Goal: Information Seeking & Learning: Compare options

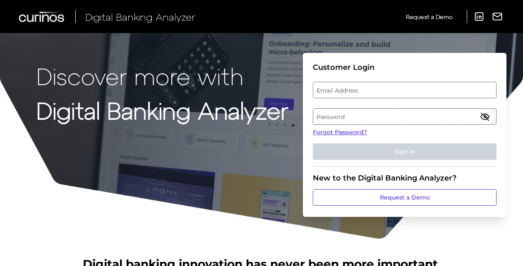
click at [364, 91] on label "Email Address" at bounding box center [404, 90] width 182 height 15
click at [364, 91] on input "email" at bounding box center [405, 90] width 184 height 17
type input "[EMAIL_ADDRESS][DOMAIN_NAME]"
click at [314, 113] on label "Password" at bounding box center [404, 116] width 182 height 15
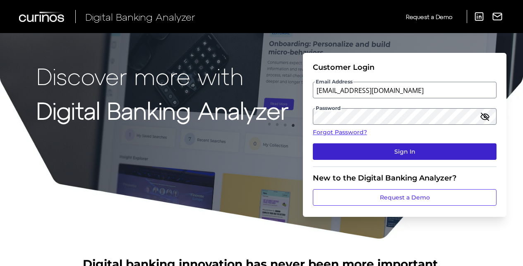
click at [337, 144] on button "Sign In" at bounding box center [405, 151] width 184 height 17
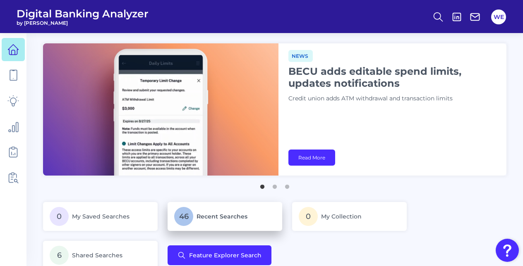
click at [218, 210] on p "46 Recent Searches" at bounding box center [224, 216] width 101 height 19
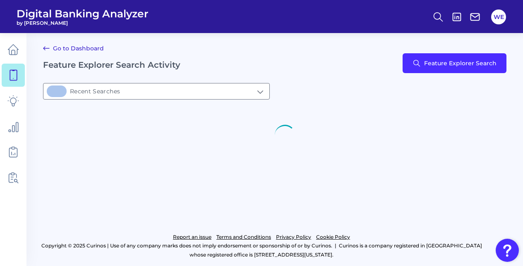
type input "46Recent Searches"
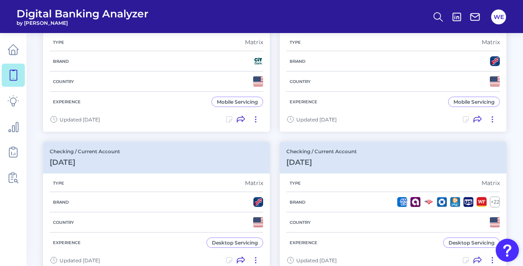
scroll to position [681, 0]
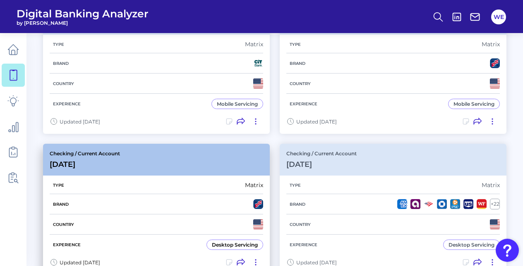
click at [192, 201] on div "Brand" at bounding box center [156, 204] width 213 height 20
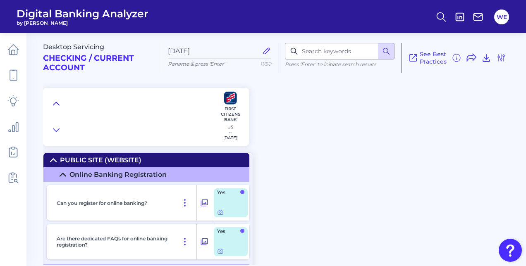
click at [61, 103] on button at bounding box center [56, 104] width 13 height 12
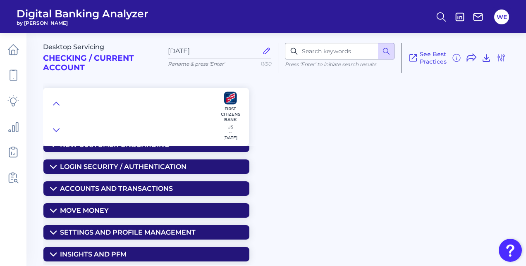
scroll to position [38, 0]
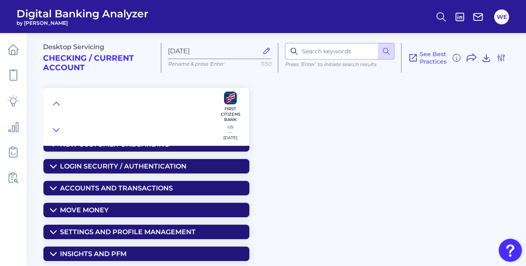
click at [93, 210] on div "Move Money" at bounding box center [84, 210] width 49 height 8
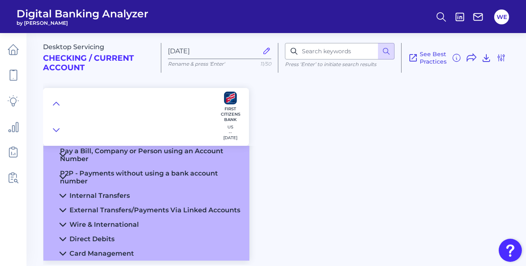
click at [93, 210] on div "External Transfers/Payments Via Linked Accounts" at bounding box center [154, 210] width 171 height 8
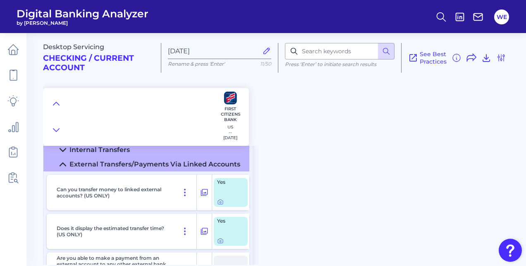
scroll to position [160, 0]
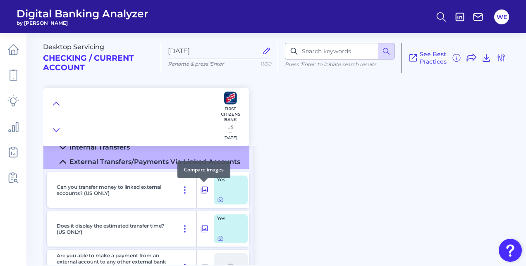
click at [206, 184] on div at bounding box center [204, 182] width 8 height 8
click at [205, 187] on icon at bounding box center [204, 190] width 7 height 7
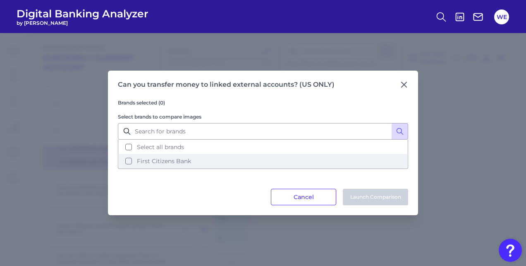
click at [244, 157] on button "First Citizens Bank" at bounding box center [263, 161] width 289 height 14
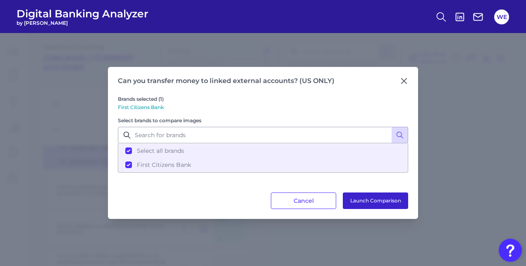
click at [362, 205] on button "Launch Comparison" at bounding box center [375, 201] width 65 height 17
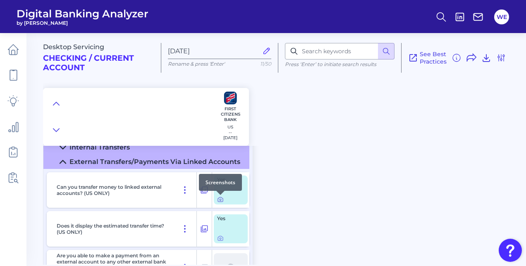
click at [223, 200] on icon at bounding box center [220, 199] width 7 height 7
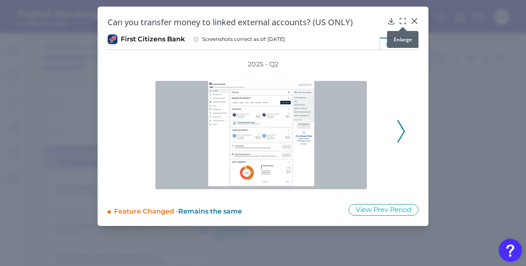
click at [399, 19] on icon at bounding box center [403, 21] width 8 height 8
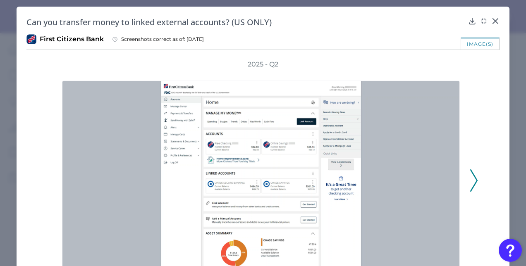
click at [473, 177] on polyline at bounding box center [474, 180] width 6 height 21
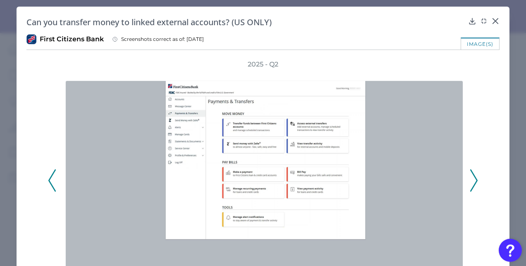
click at [473, 177] on polyline at bounding box center [474, 180] width 6 height 21
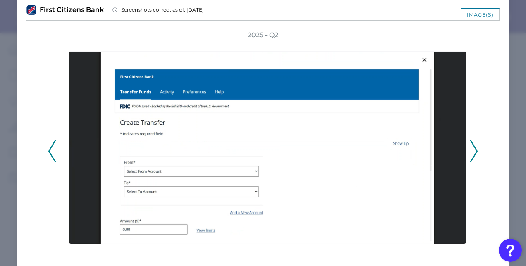
scroll to position [30, 0]
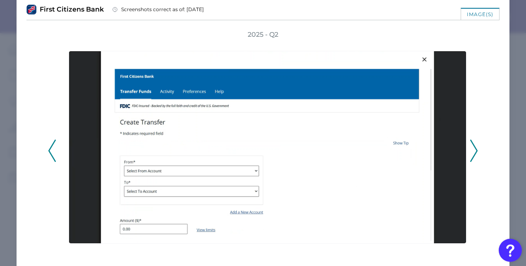
click at [53, 148] on icon at bounding box center [51, 151] width 7 height 22
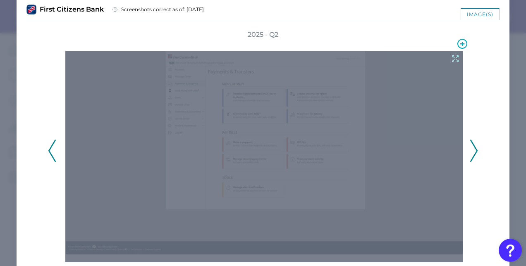
click at [451, 60] on icon at bounding box center [455, 58] width 9 height 9
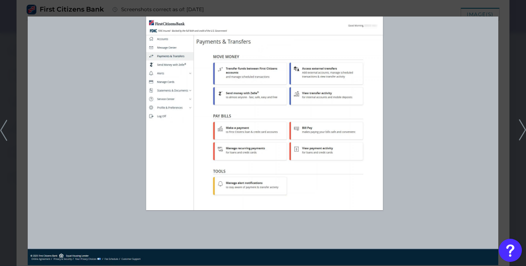
click at [521, 135] on icon at bounding box center [522, 131] width 7 height 22
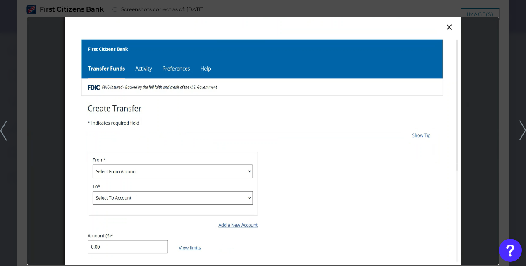
click at [503, 91] on div at bounding box center [263, 133] width 526 height 266
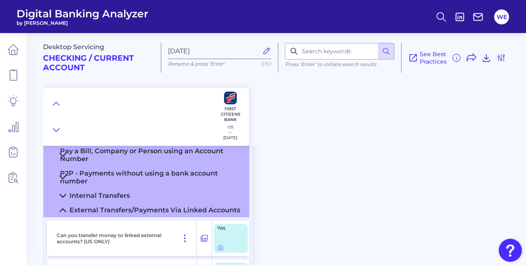
scroll to position [111, 0]
click at [57, 105] on icon at bounding box center [56, 104] width 7 height 8
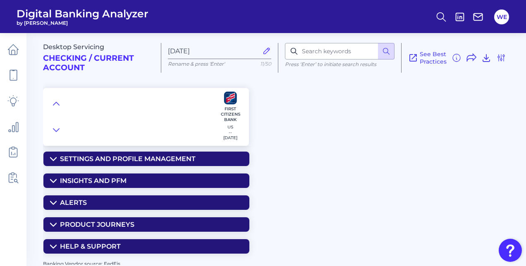
scroll to position [73, 0]
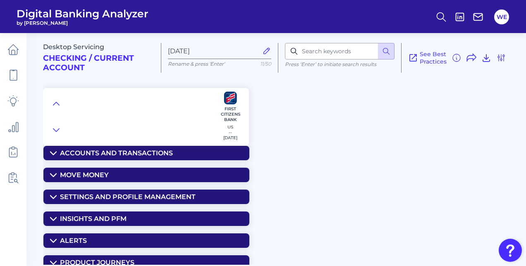
click at [94, 179] on summary "Move Money" at bounding box center [146, 175] width 206 height 14
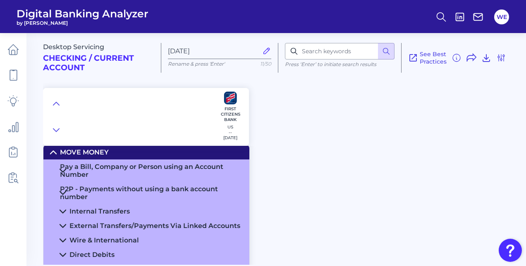
scroll to position [96, 0]
click at [93, 168] on div "Pay a Bill, Company or Person using an Account Number" at bounding box center [151, 171] width 183 height 16
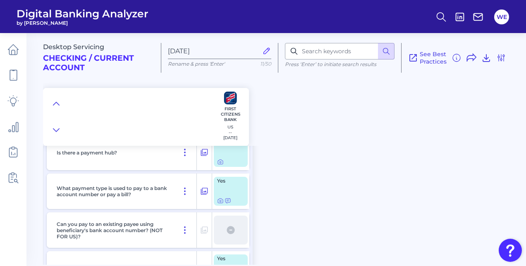
scroll to position [147, 0]
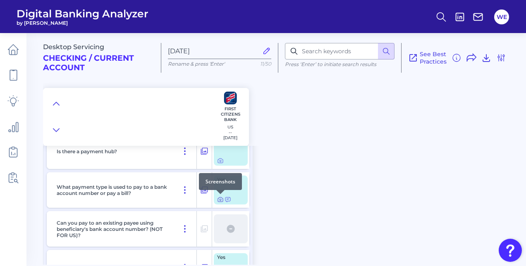
click at [220, 200] on icon at bounding box center [221, 200] width 2 height 2
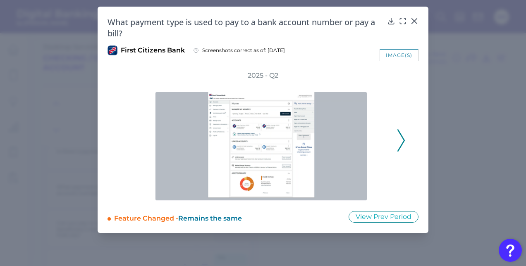
click at [399, 140] on icon at bounding box center [400, 140] width 7 height 22
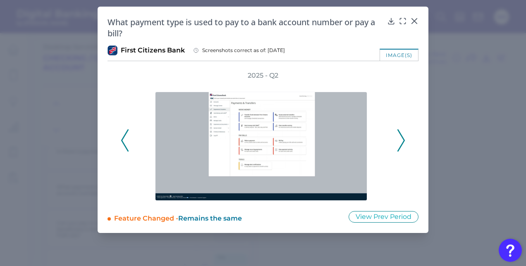
click at [399, 140] on icon at bounding box center [400, 140] width 7 height 22
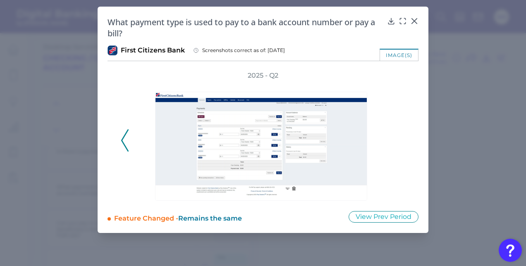
click at [124, 143] on icon at bounding box center [124, 140] width 7 height 22
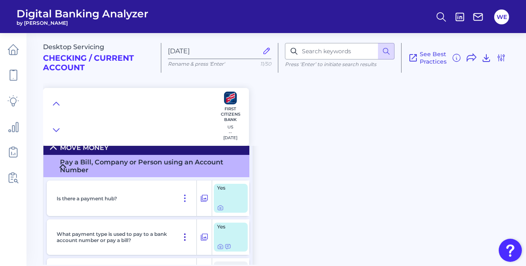
scroll to position [99, 0]
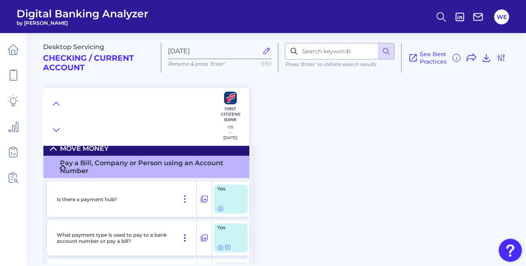
click at [177, 196] on button at bounding box center [185, 199] width 17 height 13
click at [284, 187] on div "Desktop Servicing Checking / Current Account [DATE] Rename & press 'Enter' 11/5…" at bounding box center [284, 146] width 483 height 238
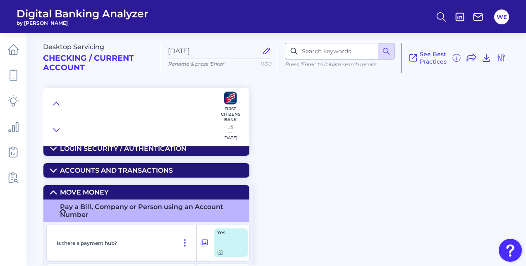
click at [118, 209] on div "Pay a Bill, Company or Person using an Account Number" at bounding box center [151, 211] width 183 height 16
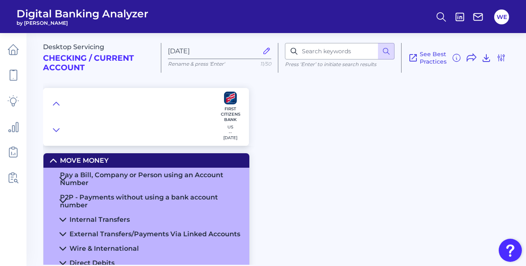
scroll to position [88, 0]
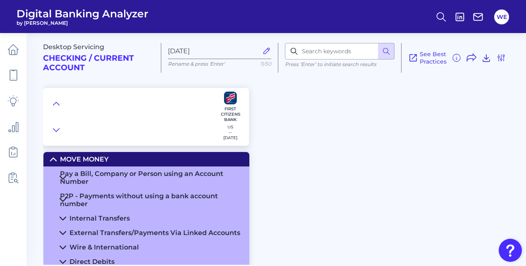
click at [111, 231] on div "External Transfers/Payments Via Linked Accounts" at bounding box center [154, 233] width 171 height 8
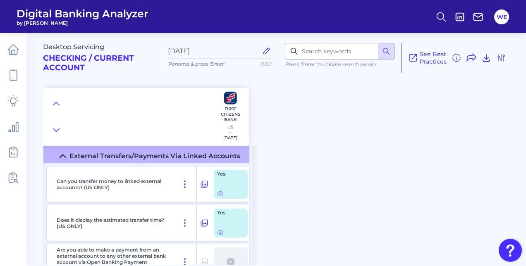
scroll to position [165, 0]
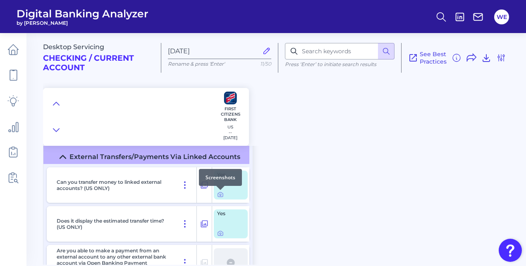
click at [221, 193] on div at bounding box center [220, 190] width 8 height 8
click at [220, 195] on icon at bounding box center [220, 194] width 7 height 7
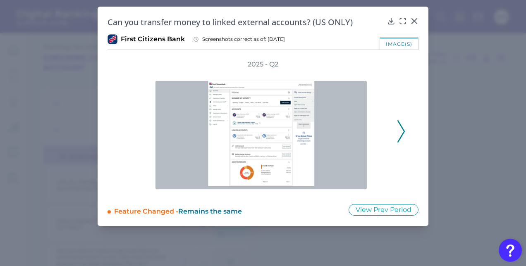
click at [401, 140] on icon at bounding box center [400, 131] width 7 height 22
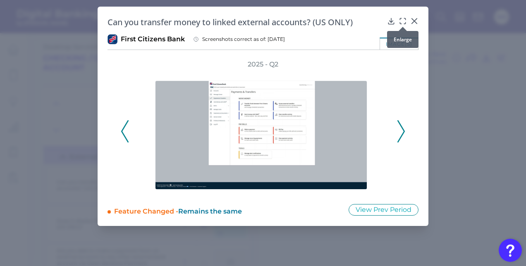
click at [405, 23] on div at bounding box center [403, 27] width 8 height 8
click at [404, 23] on div at bounding box center [403, 27] width 8 height 8
click at [404, 22] on icon at bounding box center [403, 21] width 8 height 8
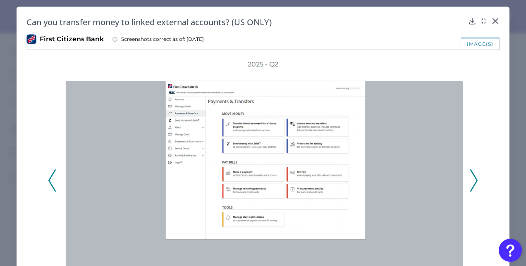
click at [471, 176] on polyline at bounding box center [474, 180] width 6 height 21
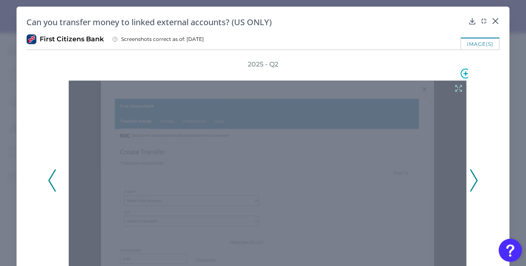
scroll to position [34, 0]
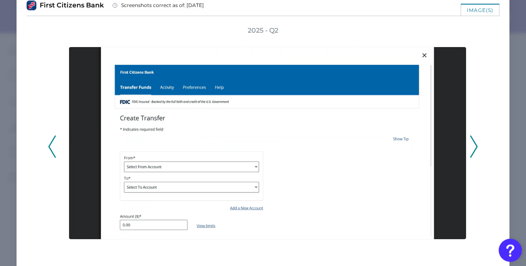
click at [470, 153] on icon at bounding box center [473, 147] width 7 height 22
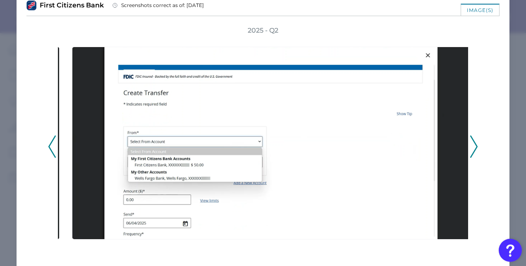
click at [46, 154] on div "2025 - Q2" at bounding box center [262, 142] width 473 height 232
click at [48, 141] on button at bounding box center [52, 147] width 8 height 22
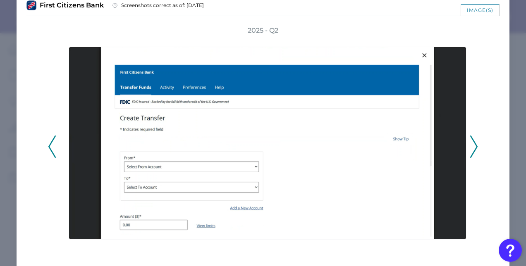
click at [48, 141] on button at bounding box center [52, 147] width 8 height 22
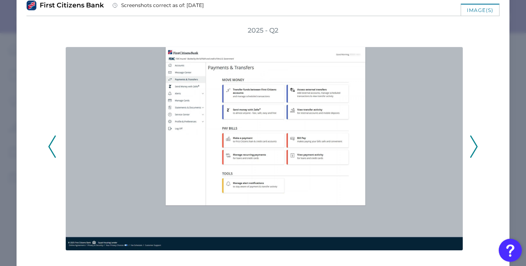
click at [48, 141] on button at bounding box center [52, 147] width 8 height 22
click at [474, 143] on icon at bounding box center [473, 147] width 7 height 22
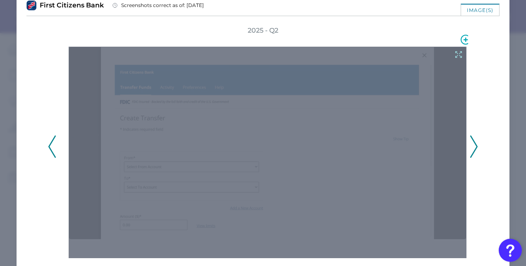
click at [456, 57] on icon at bounding box center [459, 55] width 6 height 6
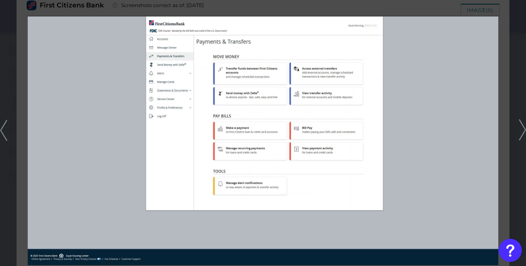
click at [524, 125] on icon at bounding box center [522, 131] width 7 height 22
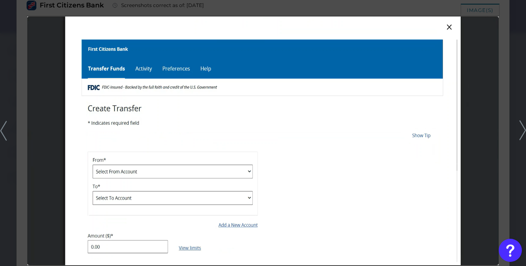
click at [524, 125] on icon at bounding box center [522, 131] width 7 height 20
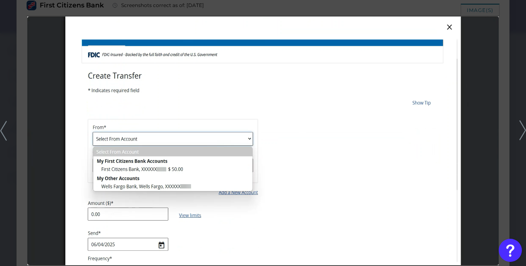
click at [524, 127] on icon at bounding box center [522, 131] width 7 height 20
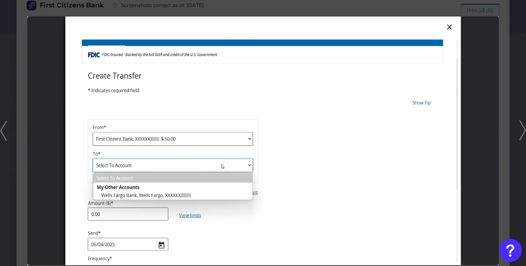
click at [524, 127] on icon at bounding box center [522, 131] width 7 height 20
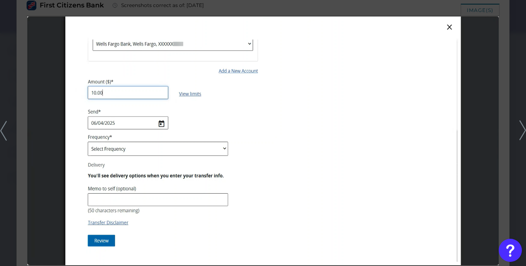
click at [524, 127] on icon at bounding box center [522, 131] width 7 height 20
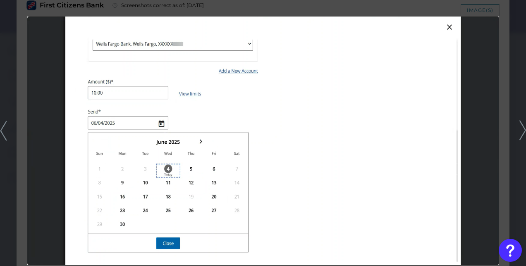
click at [524, 127] on icon at bounding box center [522, 131] width 7 height 20
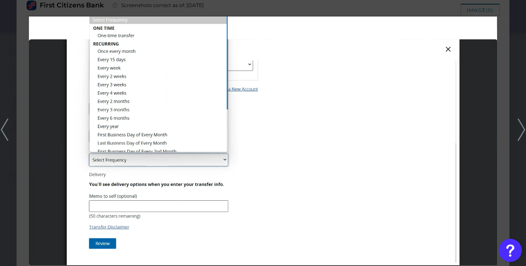
click at [524, 127] on icon at bounding box center [521, 130] width 7 height 22
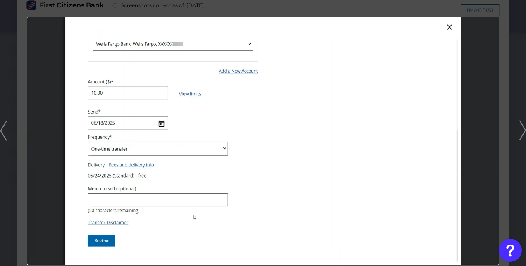
click at [524, 127] on icon at bounding box center [522, 131] width 7 height 20
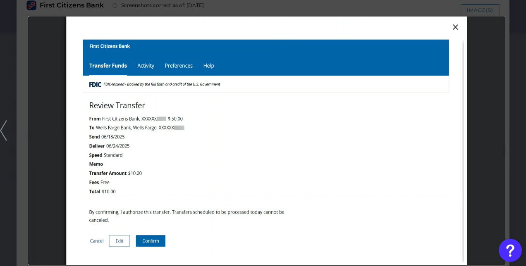
click at [3, 133] on icon at bounding box center [3, 130] width 7 height 21
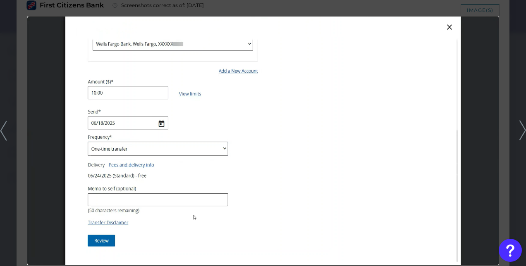
click at [3, 133] on icon at bounding box center [3, 131] width 7 height 20
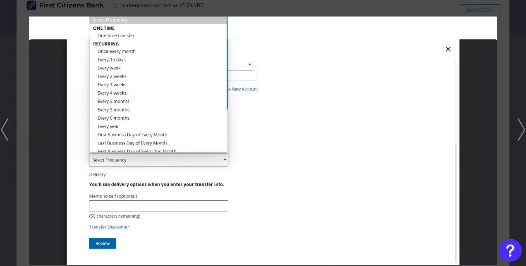
click at [3, 133] on polyline at bounding box center [4, 129] width 6 height 21
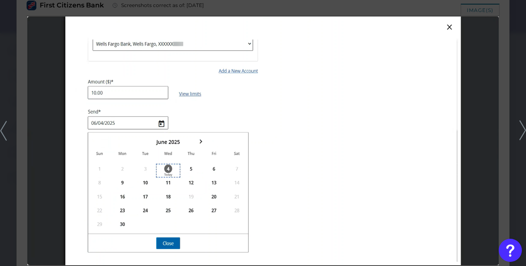
click at [3, 133] on icon at bounding box center [3, 131] width 7 height 20
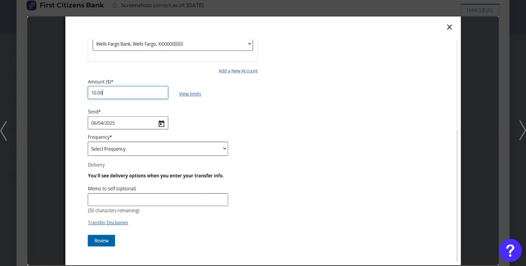
click at [3, 133] on icon at bounding box center [3, 131] width 7 height 20
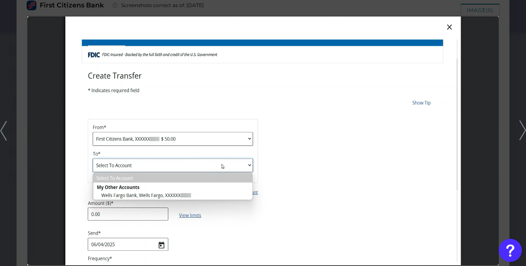
click at [3, 133] on icon at bounding box center [3, 131] width 7 height 20
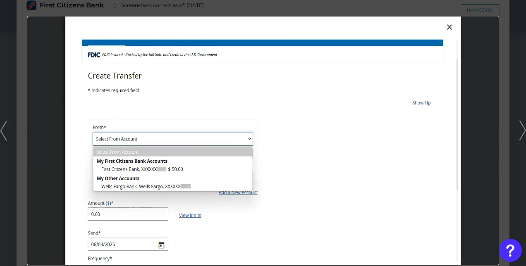
click at [3, 133] on icon at bounding box center [3, 131] width 7 height 20
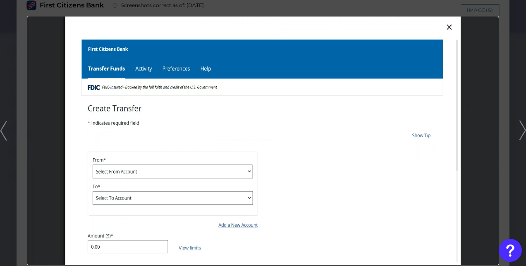
click at [3, 133] on icon at bounding box center [3, 131] width 7 height 20
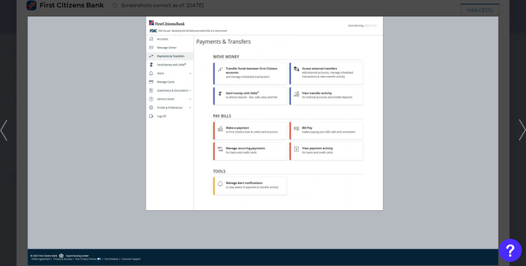
click at [524, 128] on polyline at bounding box center [522, 130] width 6 height 21
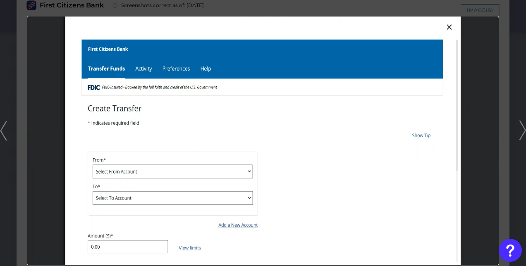
click at [3, 129] on icon at bounding box center [3, 131] width 7 height 20
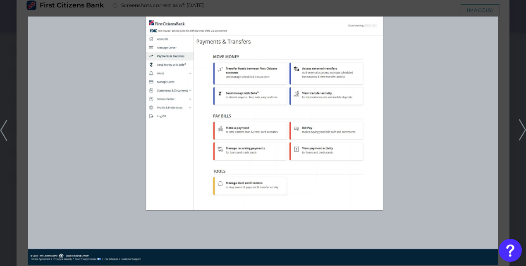
click at [516, 123] on div at bounding box center [263, 133] width 526 height 266
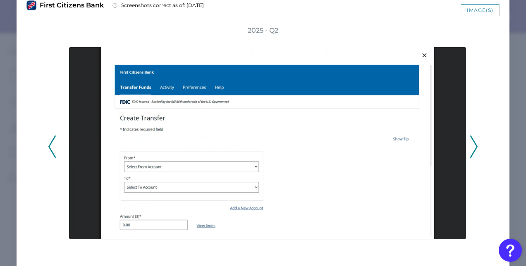
click at [501, 79] on div "Can you transfer money to linked external accounts? (US ONLY) First Citizens Ba…" at bounding box center [263, 132] width 493 height 318
click at [45, 147] on div "2025 - Q2" at bounding box center [262, 142] width 473 height 232
click at [49, 148] on icon at bounding box center [51, 147] width 7 height 22
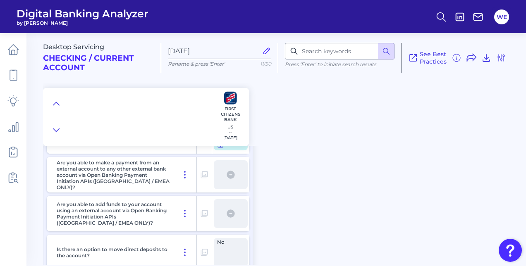
scroll to position [216, 0]
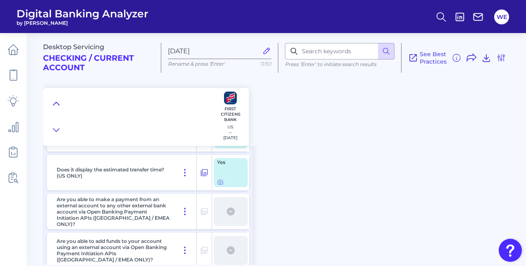
click at [52, 103] on button at bounding box center [56, 104] width 13 height 12
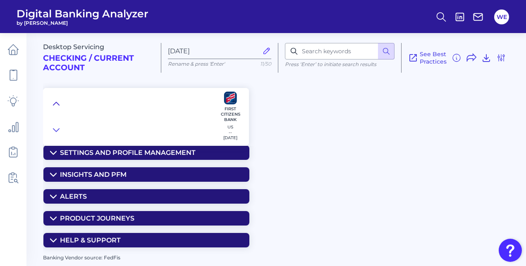
scroll to position [115, 0]
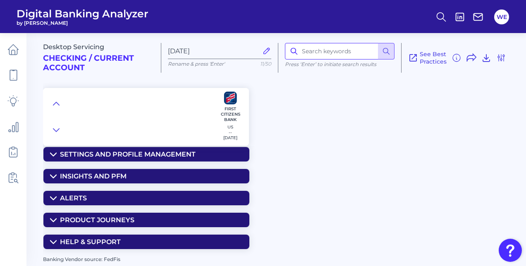
click at [313, 49] on input at bounding box center [340, 51] width 110 height 17
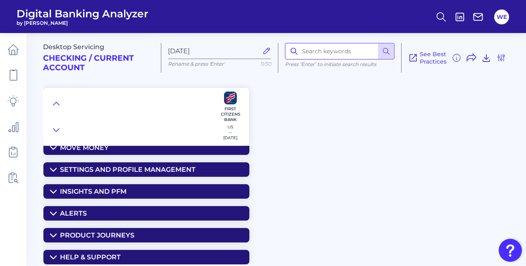
scroll to position [100, 0]
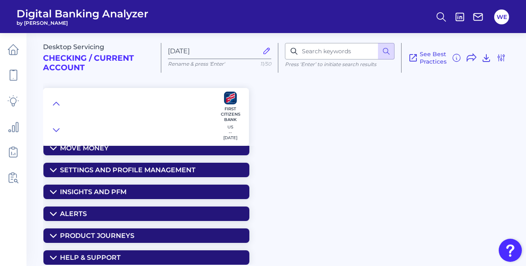
click at [152, 151] on summary "Move Money" at bounding box center [146, 148] width 206 height 14
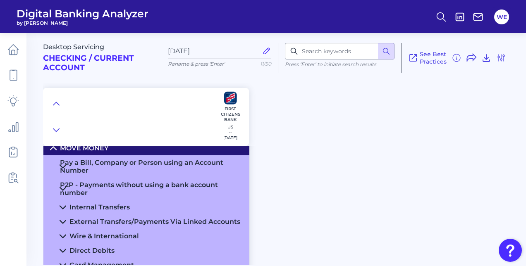
click at [125, 207] on div "Internal Transfers" at bounding box center [99, 207] width 60 height 8
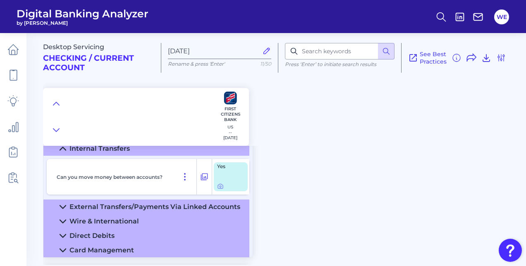
scroll to position [159, 0]
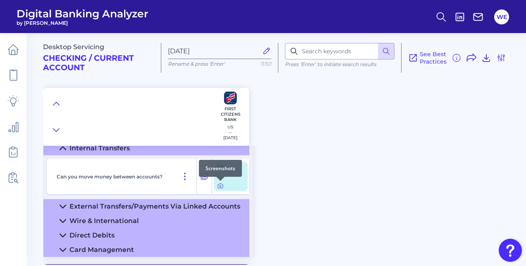
click at [221, 186] on icon at bounding box center [220, 186] width 7 height 7
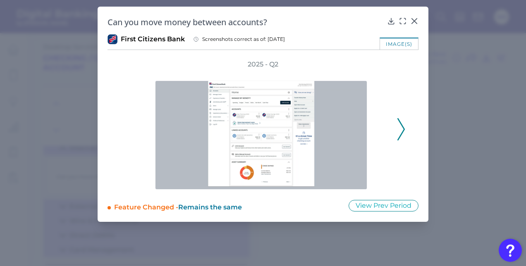
click at [402, 130] on icon at bounding box center [400, 129] width 7 height 22
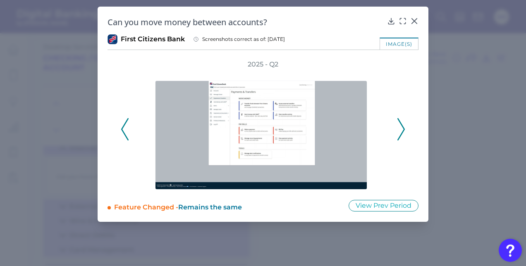
click at [402, 130] on icon at bounding box center [400, 129] width 7 height 22
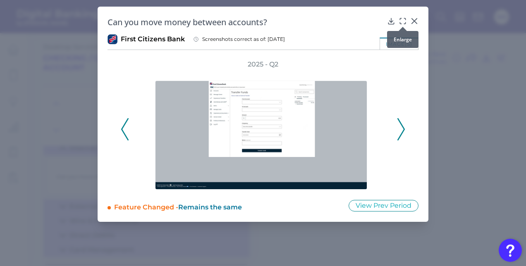
click at [404, 19] on icon at bounding box center [404, 18] width 1 height 1
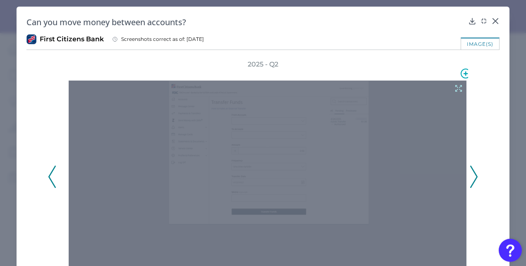
click at [454, 88] on icon at bounding box center [458, 88] width 9 height 9
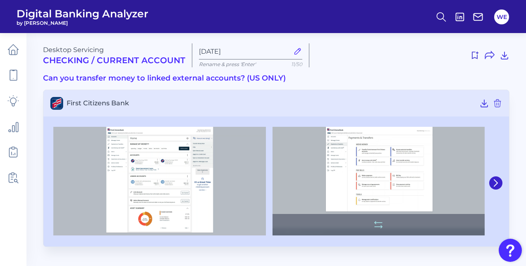
click at [434, 170] on img at bounding box center [379, 181] width 213 height 109
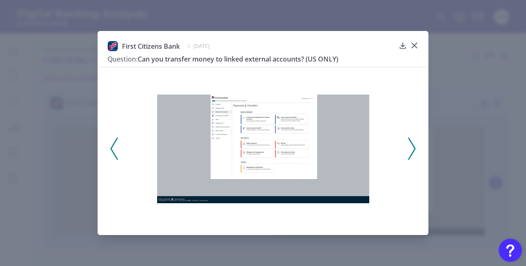
click at [414, 152] on icon at bounding box center [411, 149] width 7 height 22
click at [415, 50] on div "First Citizens Bank April 23, 2025 Question: Can you transfer money to linked e…" at bounding box center [263, 54] width 311 height 26
click at [415, 49] on div at bounding box center [414, 51] width 8 height 8
click at [414, 147] on polyline at bounding box center [412, 148] width 6 height 21
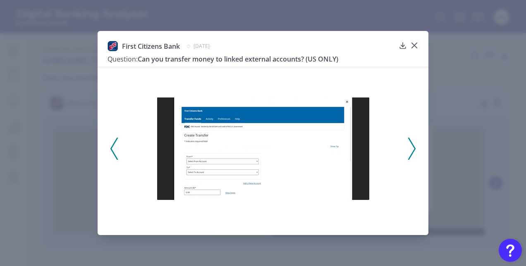
click at [120, 155] on div at bounding box center [263, 146] width 331 height 158
click at [115, 156] on polyline at bounding box center [114, 148] width 6 height 21
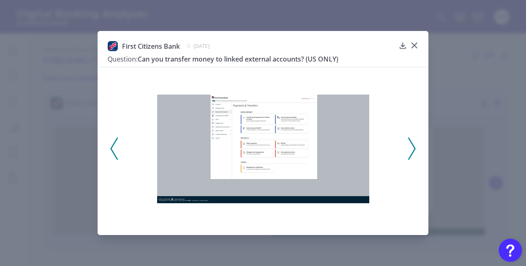
click at [479, 88] on div "First Citizens Bank April 23, 2025 Question: Can you transfer money to linked e…" at bounding box center [263, 133] width 526 height 266
click at [417, 46] on icon at bounding box center [414, 45] width 8 height 8
